Goal: Information Seeking & Learning: Find specific fact

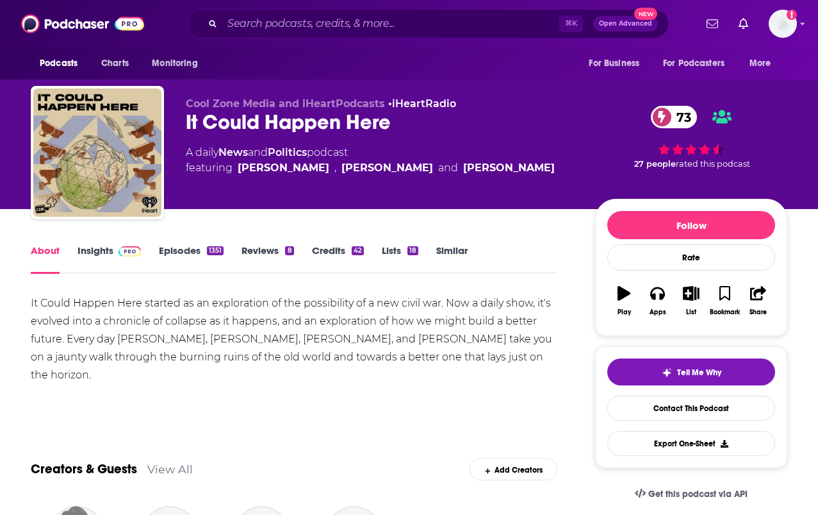
click at [333, 260] on link "Credits 42" at bounding box center [338, 258] width 52 height 29
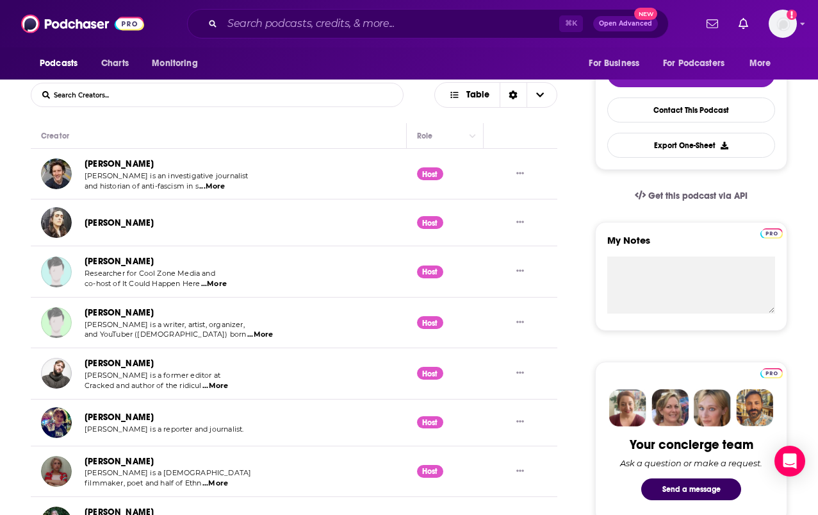
scroll to position [410, 0]
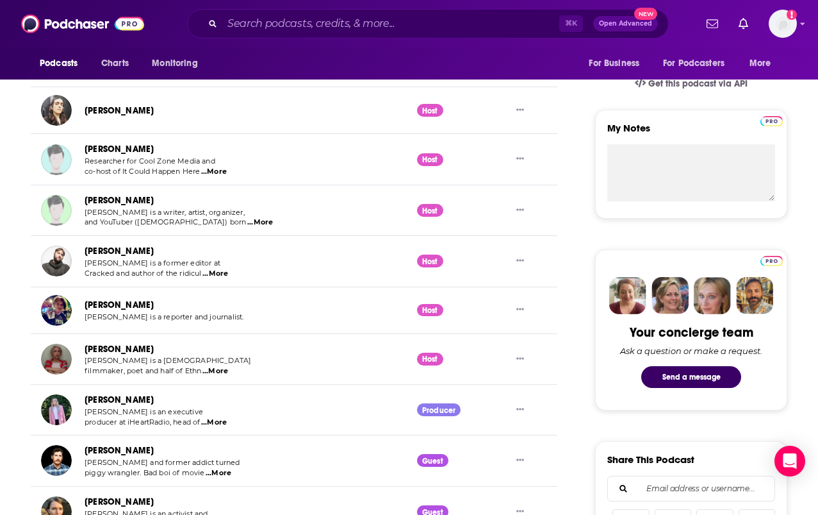
drag, startPoint x: 202, startPoint y: 397, endPoint x: 83, endPoint y: 397, distance: 118.6
click at [83, 397] on div "[PERSON_NAME] [PERSON_NAME] is an executive producer at iHeartRadio, head of ..…" at bounding box center [139, 409] width 196 height 35
copy link "[PERSON_NAME]"
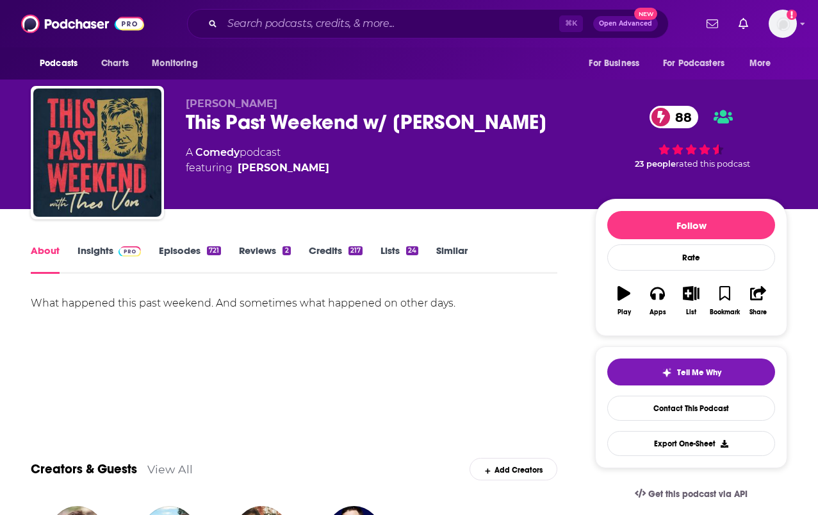
click at [335, 253] on link "Credits 217" at bounding box center [336, 258] width 54 height 29
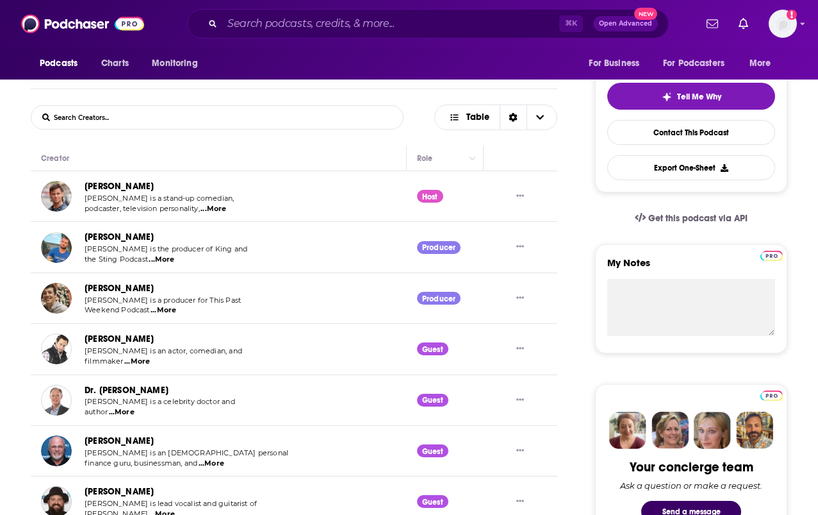
scroll to position [265, 0]
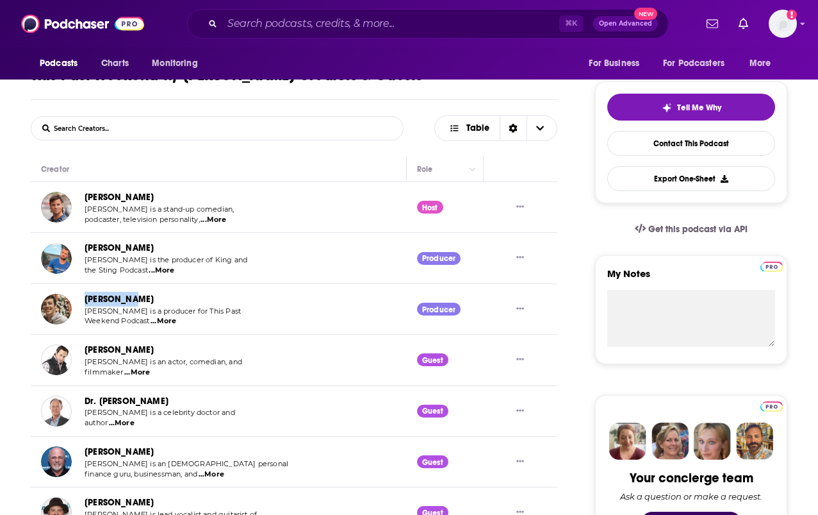
drag, startPoint x: 158, startPoint y: 295, endPoint x: 85, endPoint y: 295, distance: 73.1
click at [85, 295] on div "[PERSON_NAME]" at bounding box center [163, 299] width 157 height 15
copy link "[PERSON_NAME]"
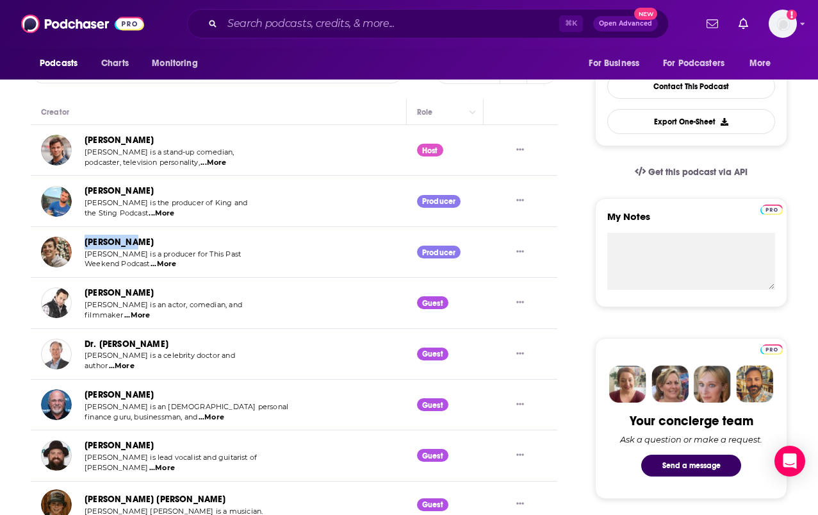
scroll to position [320, 0]
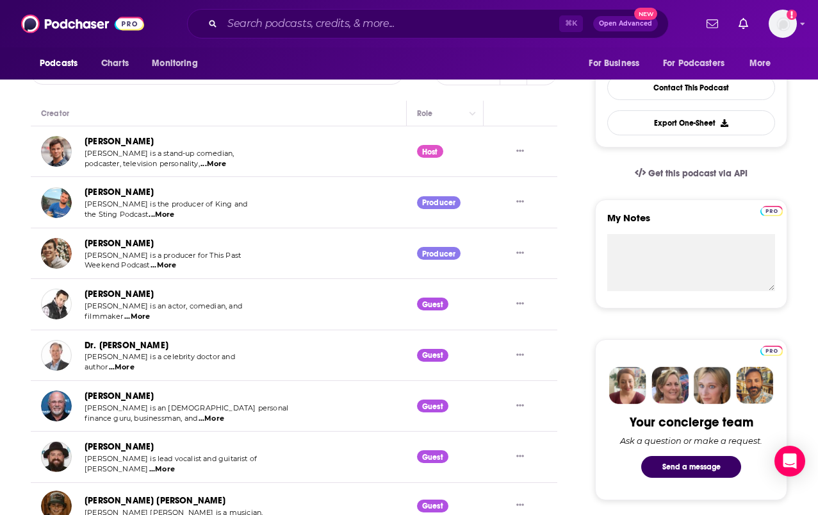
click at [168, 267] on span "...More" at bounding box center [164, 265] width 26 height 10
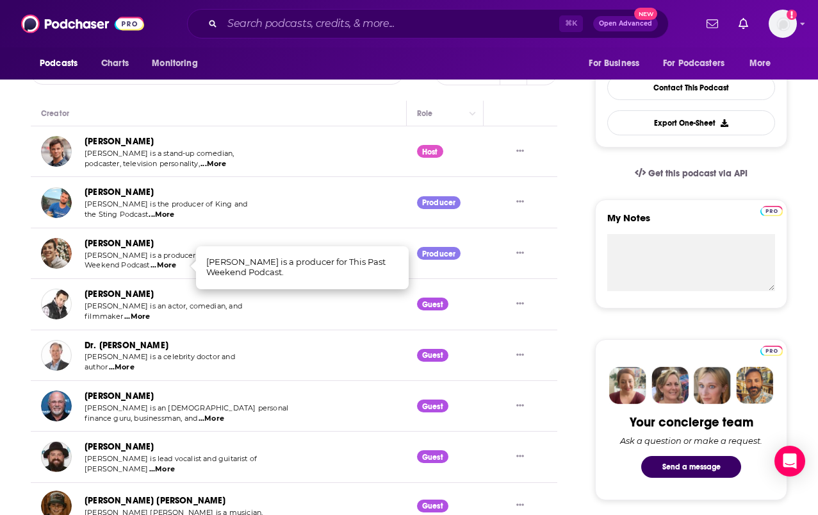
click at [160, 215] on span "...More" at bounding box center [162, 215] width 26 height 10
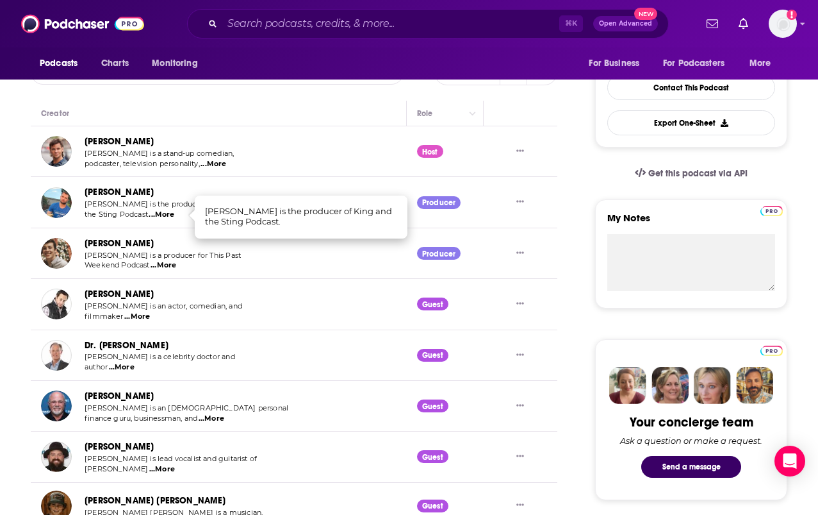
click at [97, 193] on link "Nick Davis" at bounding box center [119, 192] width 69 height 11
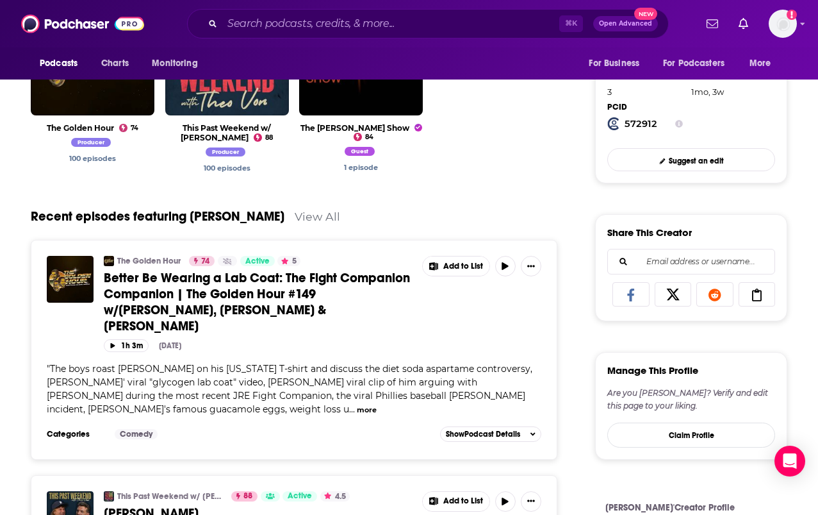
scroll to position [594, 0]
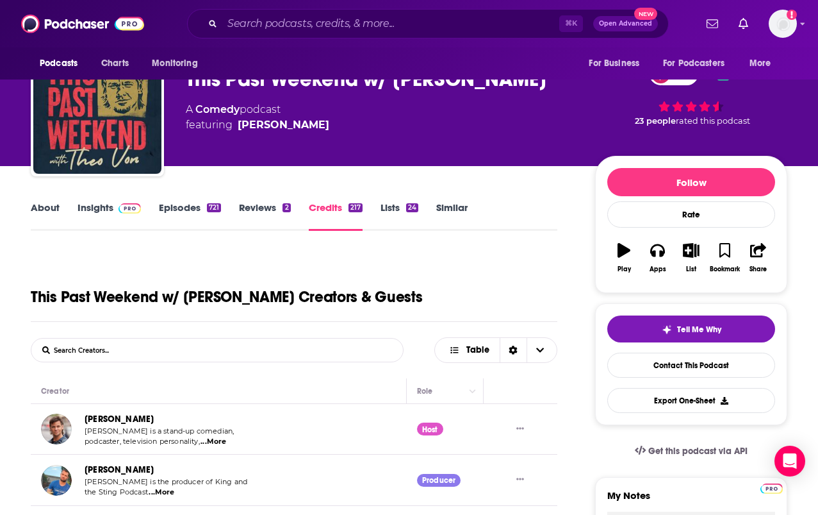
scroll to position [165, 0]
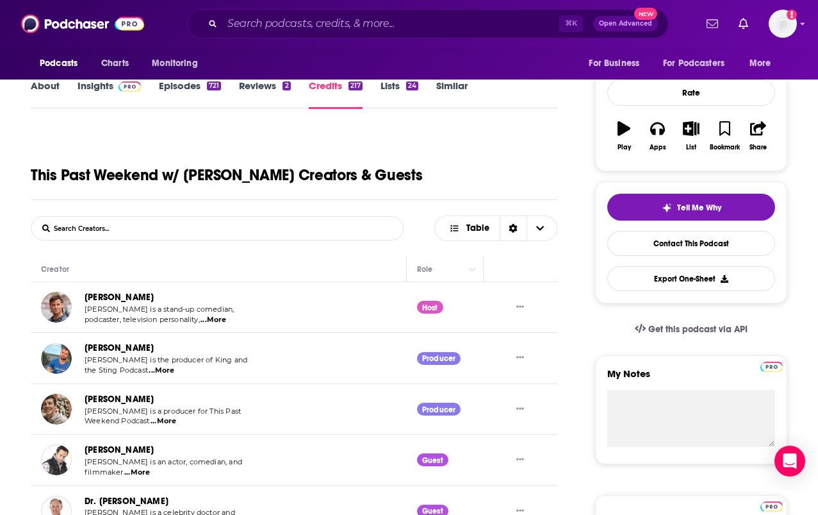
click at [101, 403] on link "Sean Dugan" at bounding box center [119, 399] width 69 height 11
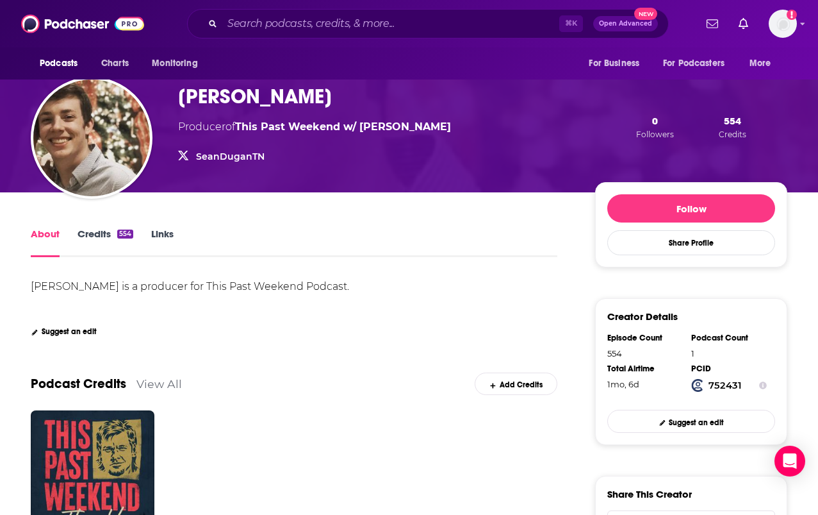
scroll to position [56, 0]
